Goal: Find specific page/section: Find specific page/section

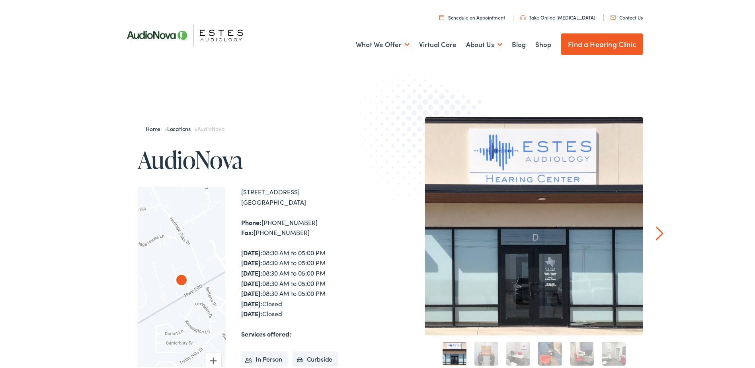
click at [141, 29] on img at bounding box center [189, 33] width 143 height 51
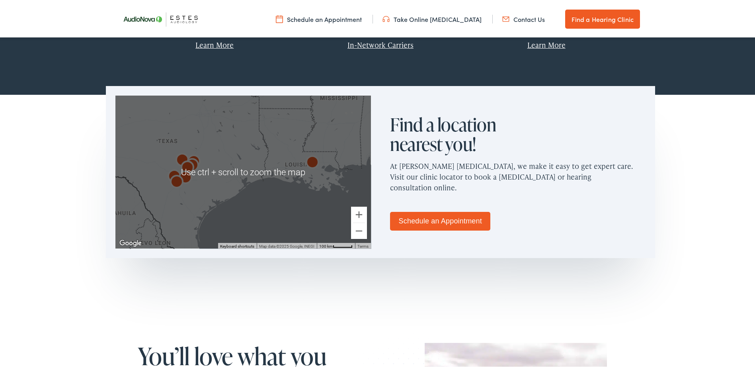
scroll to position [438, 0]
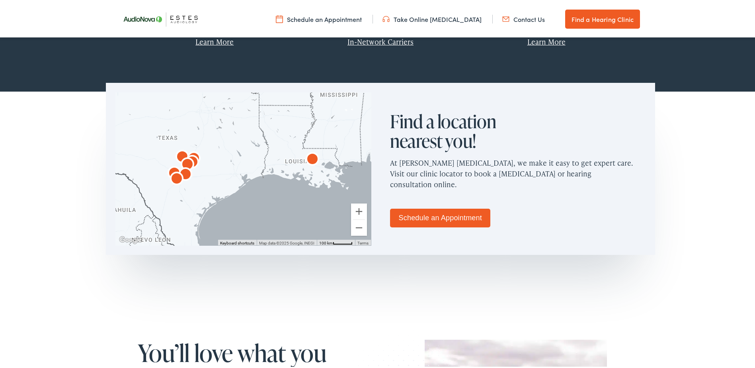
click at [185, 158] on img "AudioNova" at bounding box center [187, 163] width 19 height 19
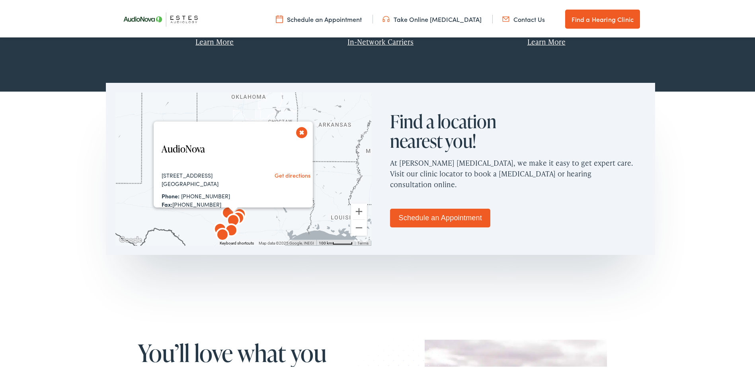
click at [224, 210] on img "AudioNova" at bounding box center [227, 212] width 19 height 19
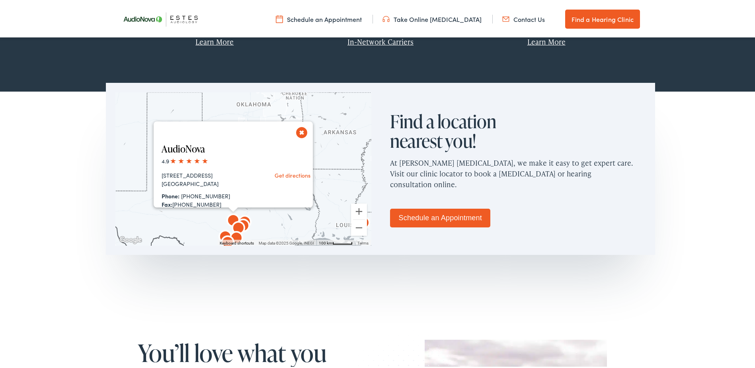
click at [243, 216] on img "AudioNova" at bounding box center [243, 224] width 19 height 19
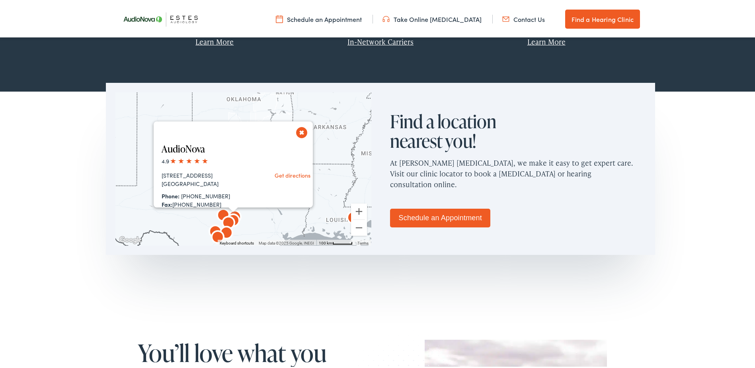
click at [224, 233] on img "AudioNova" at bounding box center [217, 236] width 19 height 19
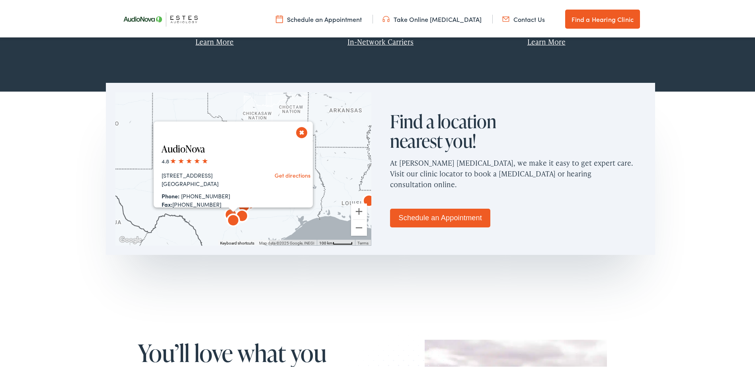
click at [229, 219] on img "AudioNova" at bounding box center [233, 219] width 19 height 19
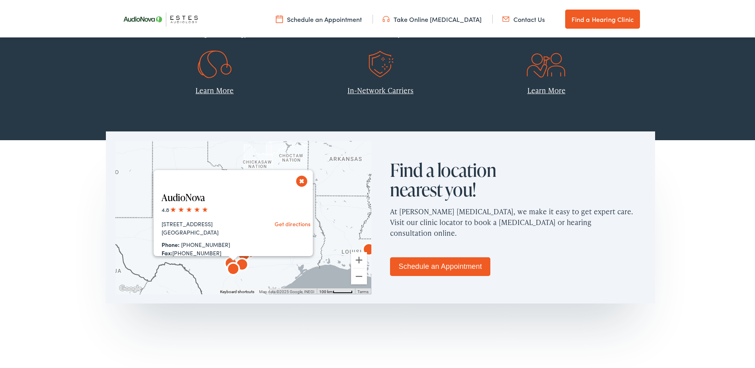
scroll to position [398, 0]
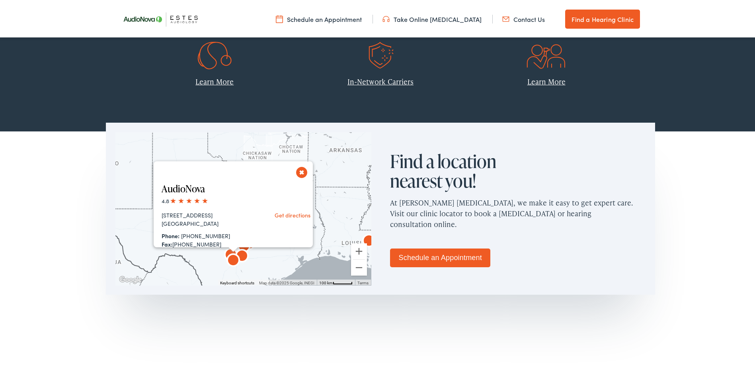
click at [234, 259] on img "AudioNova" at bounding box center [233, 259] width 19 height 19
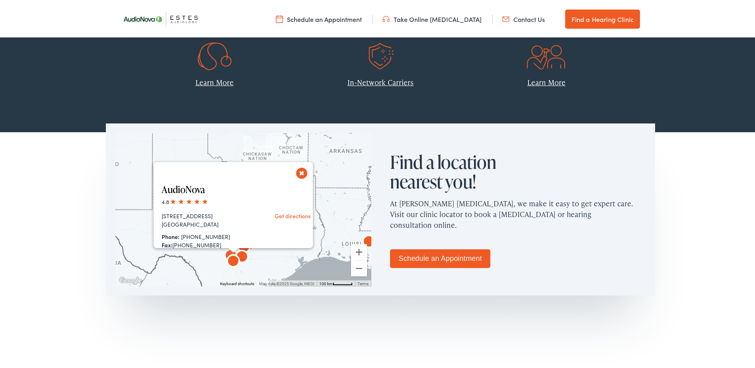
scroll to position [477, 0]
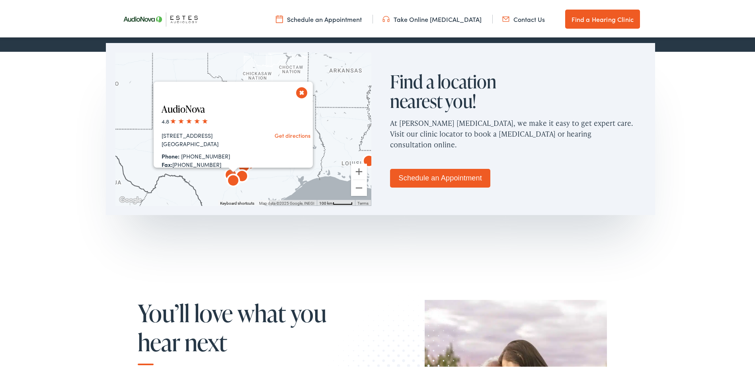
click at [225, 171] on img "AudioNova" at bounding box center [233, 179] width 19 height 19
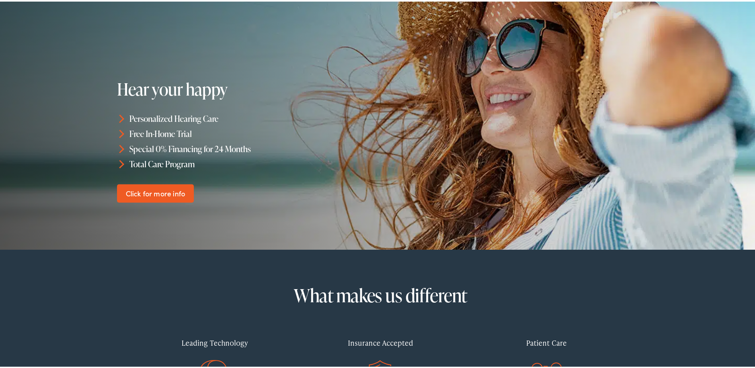
scroll to position [0, 0]
